Goal: Transaction & Acquisition: Purchase product/service

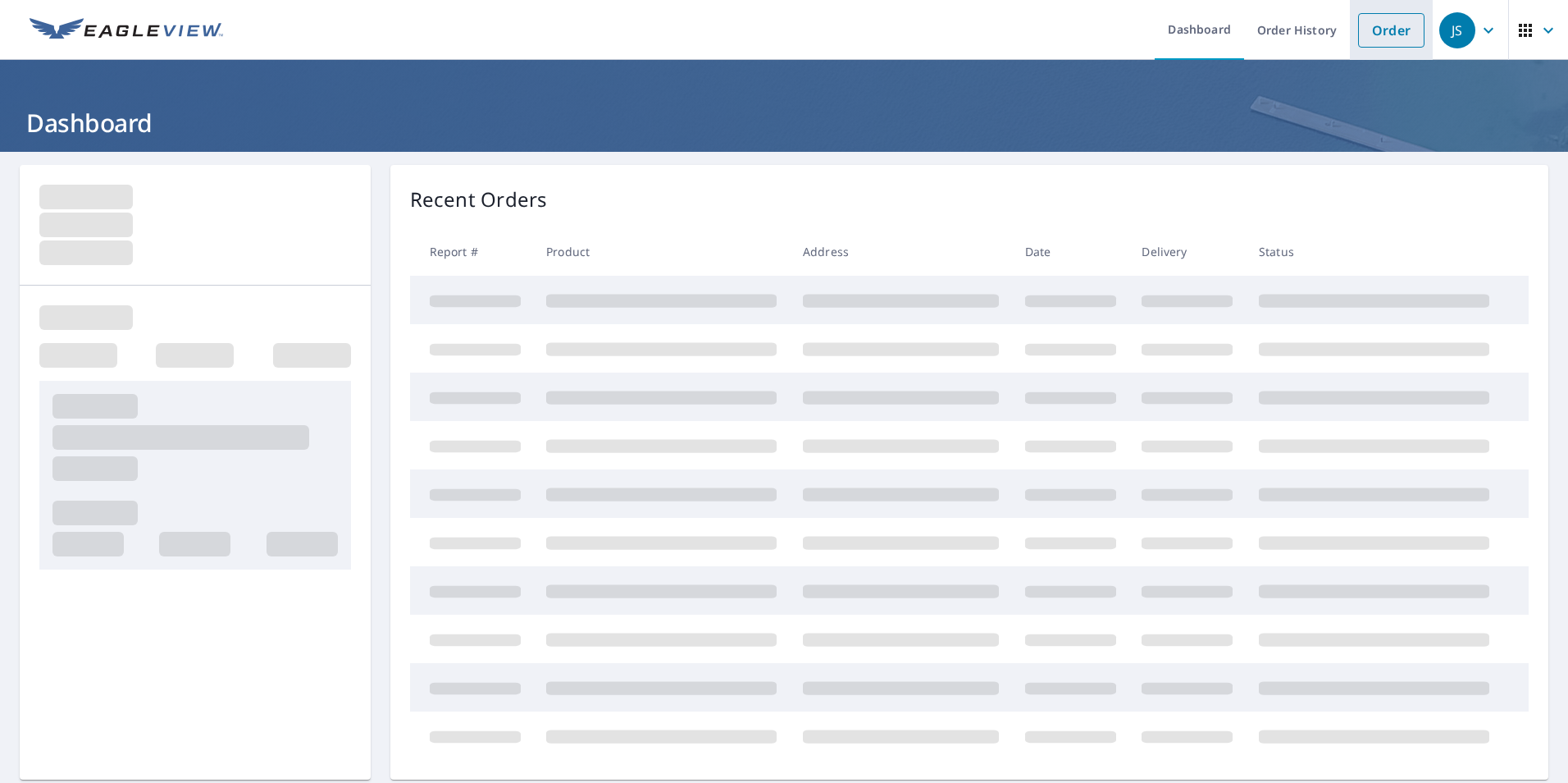
click at [1372, 36] on link "Order" at bounding box center [1390, 30] width 67 height 35
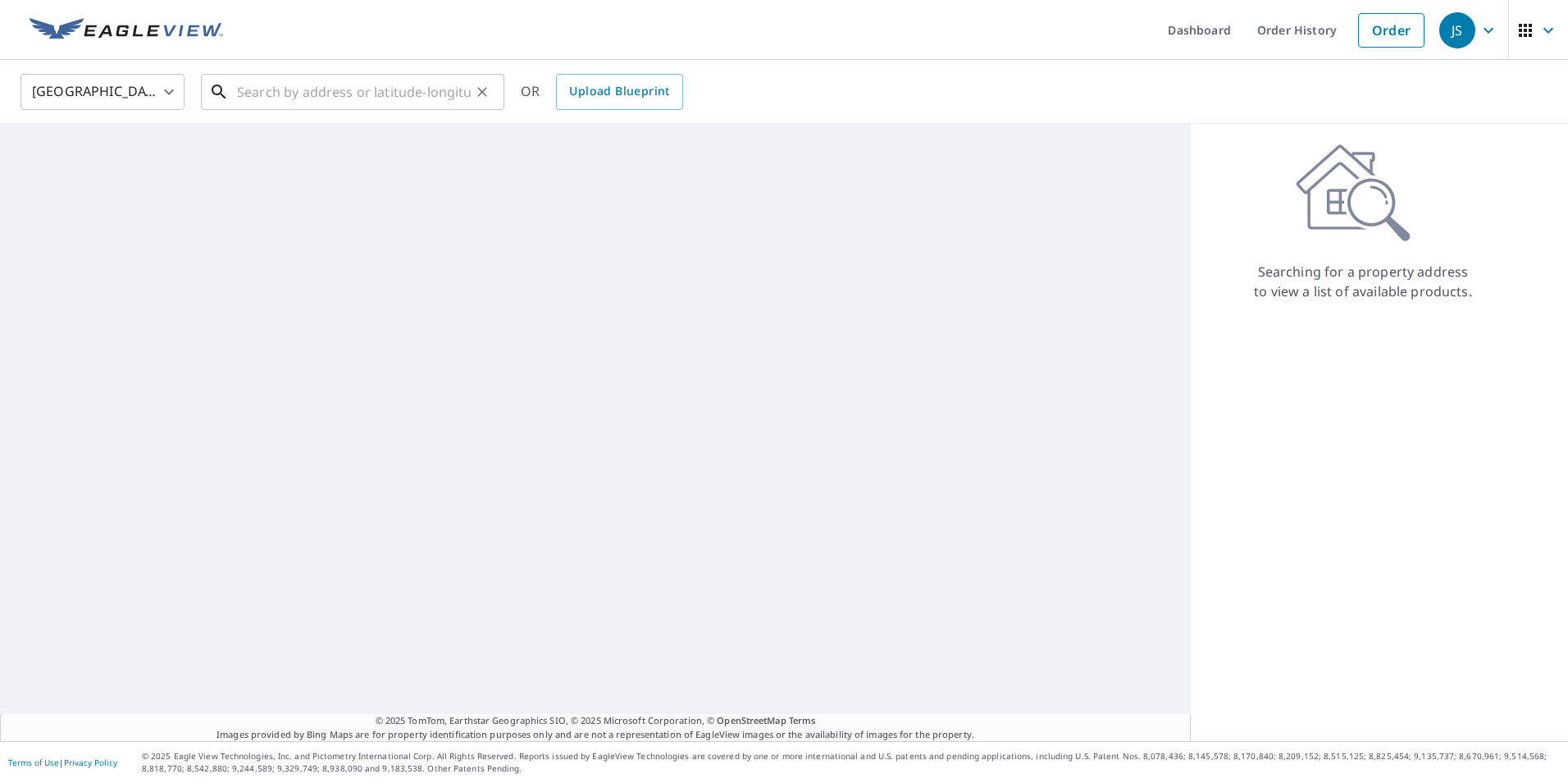
click at [356, 92] on input "text" at bounding box center [354, 92] width 234 height 46
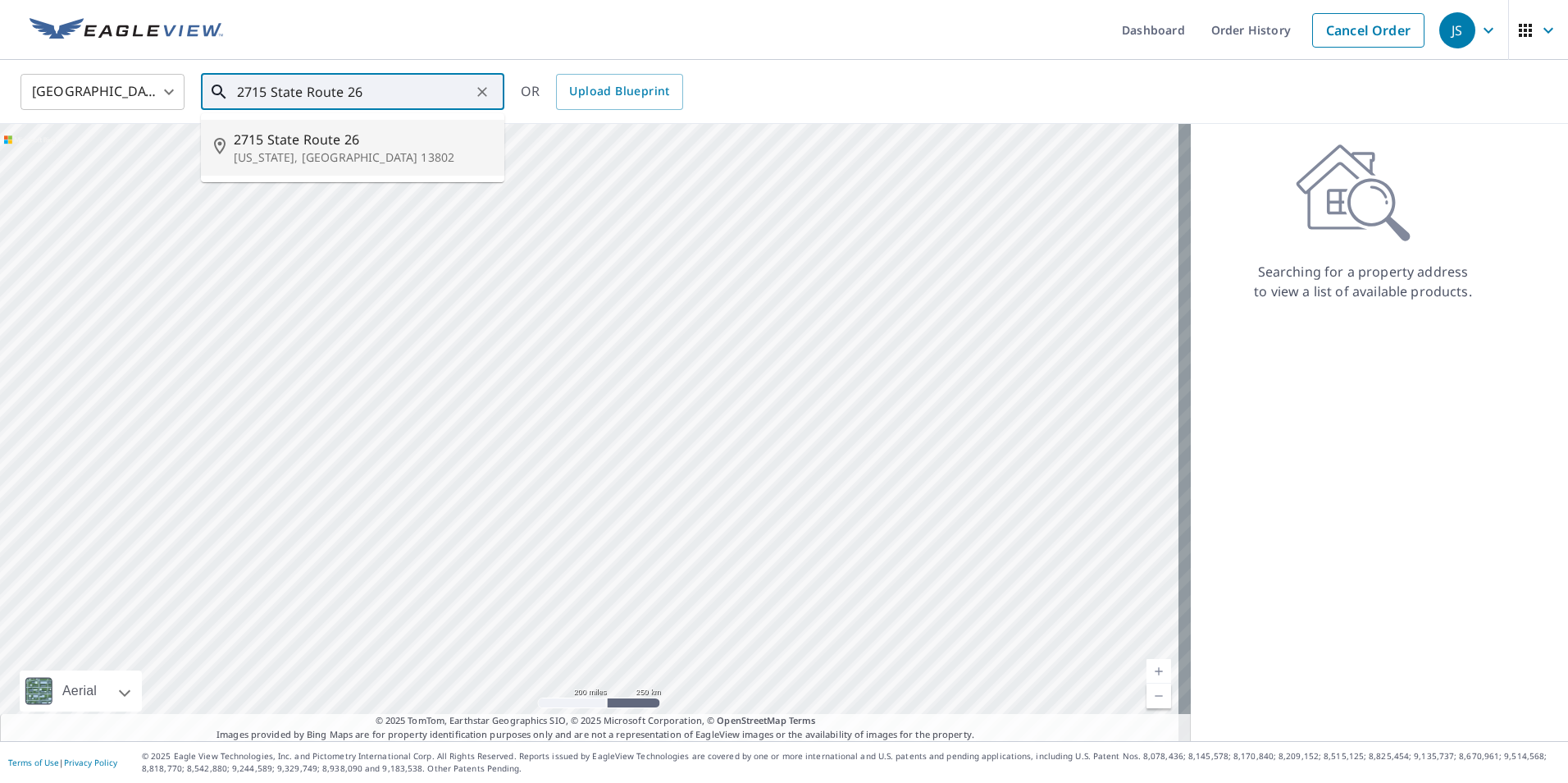
click at [283, 155] on p "[US_STATE], [GEOGRAPHIC_DATA] 13802" at bounding box center [362, 157] width 258 height 16
type input "[STREET_ADDRESS][US_STATE]"
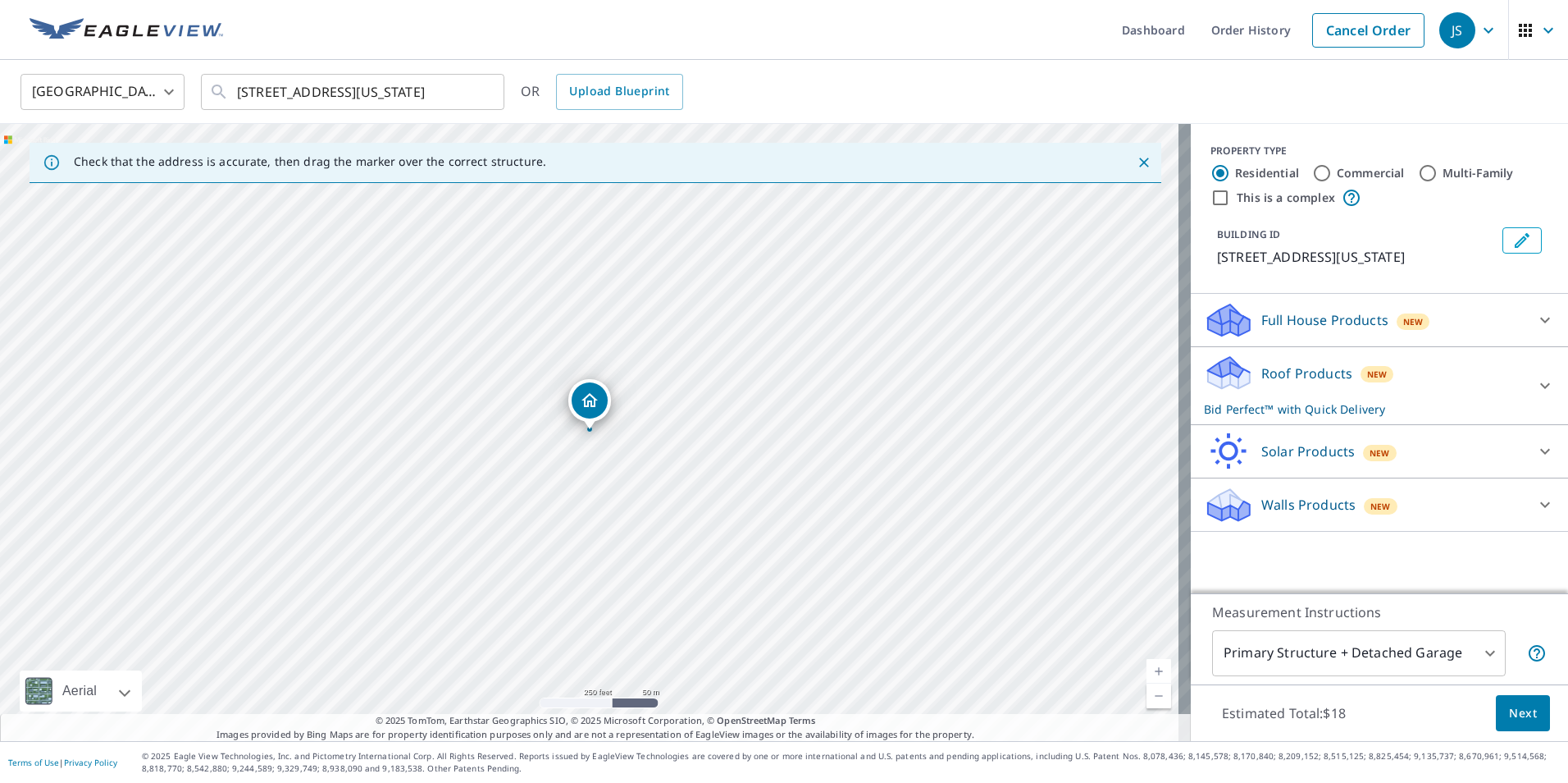
click at [1519, 715] on span "Next" at bounding box center [1522, 713] width 28 height 20
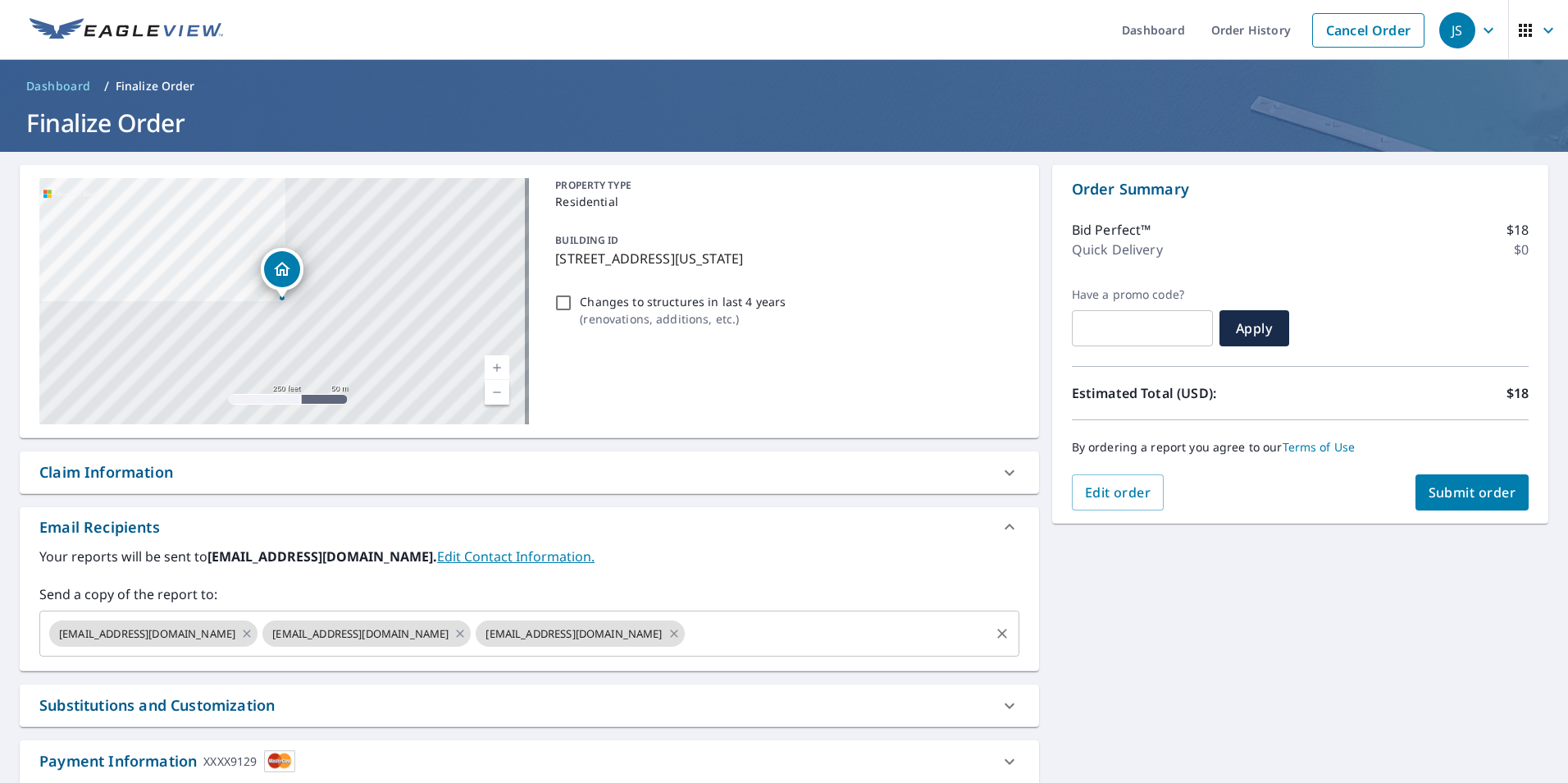
click at [667, 630] on icon at bounding box center [673, 633] width 13 height 18
click at [457, 633] on icon at bounding box center [460, 633] width 7 height 7
click at [1473, 505] on button "Submit order" at bounding box center [1472, 491] width 114 height 36
